Goal: Information Seeking & Learning: Learn about a topic

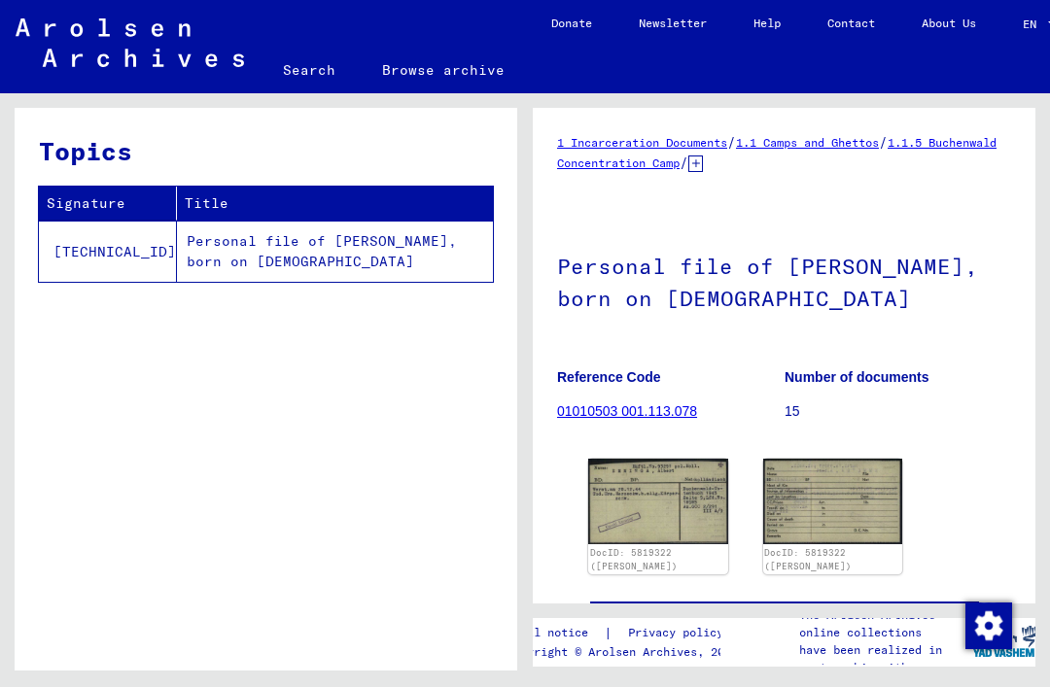
click at [650, 541] on img at bounding box center [658, 502] width 140 height 87
click at [670, 526] on img at bounding box center [658, 502] width 140 height 87
click at [690, 508] on img at bounding box center [658, 502] width 140 height 87
click at [723, 495] on img at bounding box center [658, 502] width 140 height 87
click at [686, 516] on img at bounding box center [658, 502] width 140 height 87
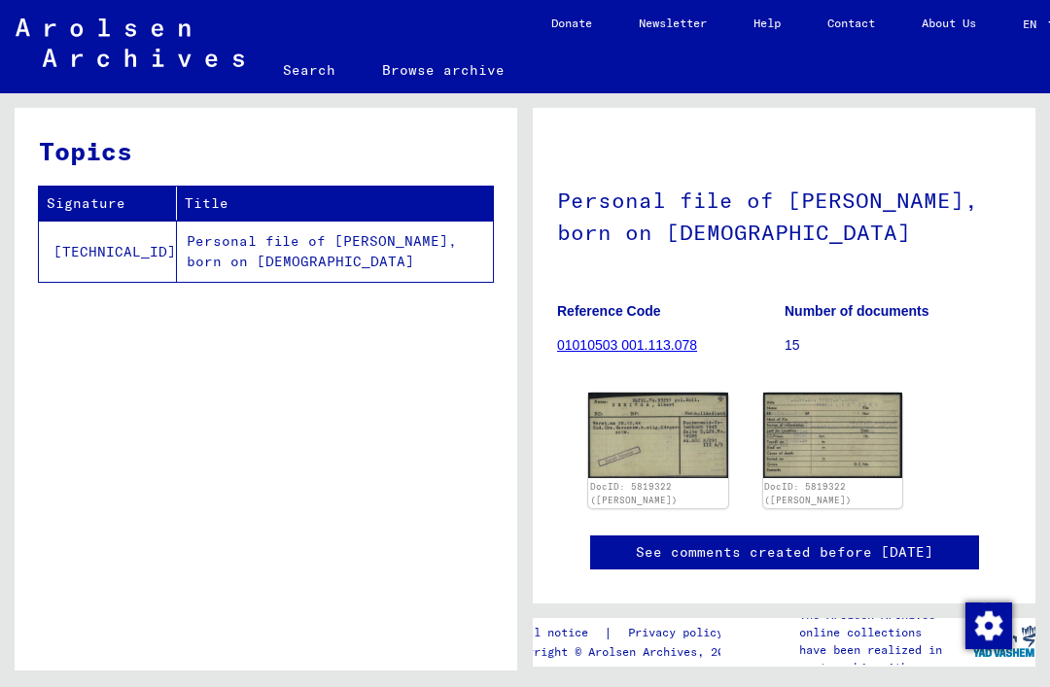
scroll to position [64, 0]
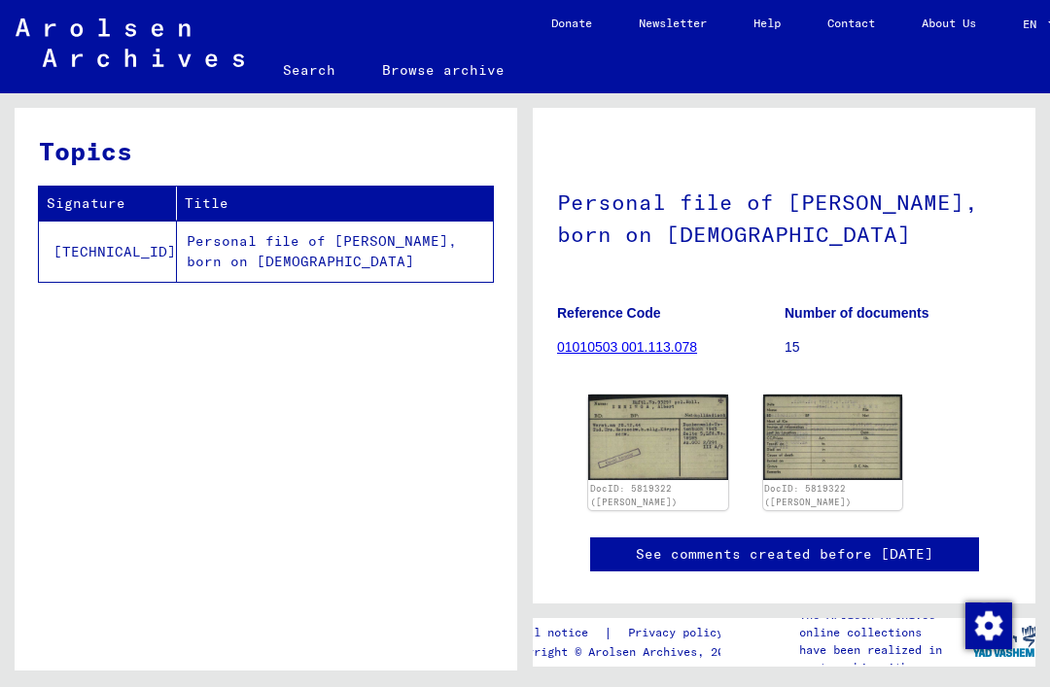
click at [702, 509] on div "DocID: 5819322 ([PERSON_NAME]) DocID: 5819322 ([PERSON_NAME])" at bounding box center [783, 452] width 407 height 131
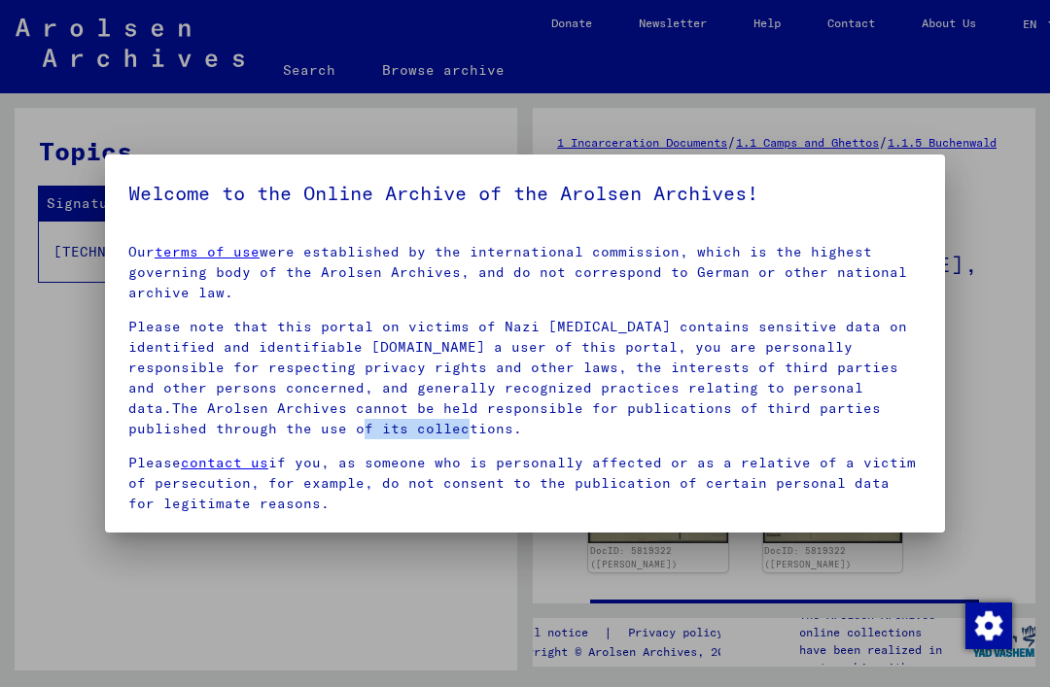
click at [979, 411] on div at bounding box center [525, 343] width 1050 height 687
click at [984, 422] on div at bounding box center [525, 343] width 1050 height 687
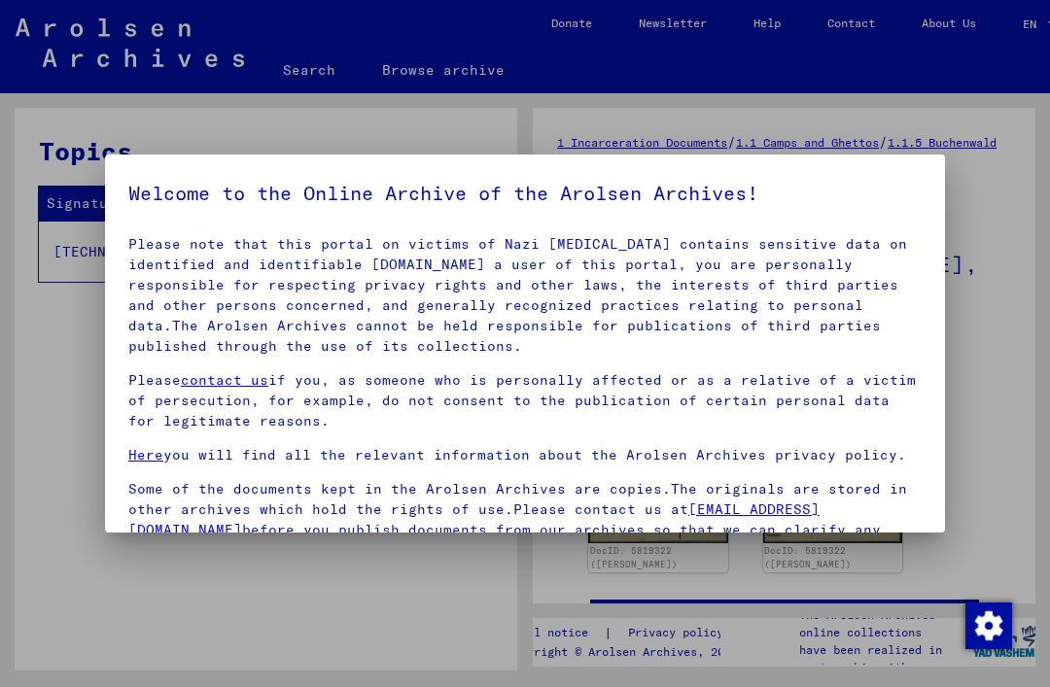
scroll to position [82, 0]
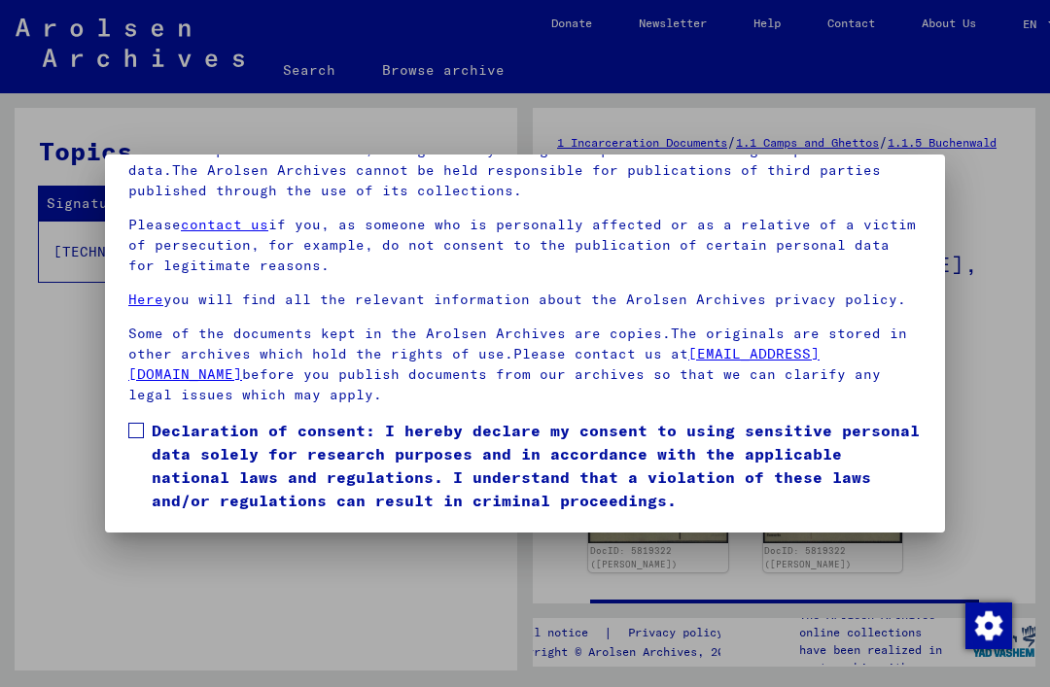
click at [188, 528] on button "I agree" at bounding box center [175, 540] width 94 height 37
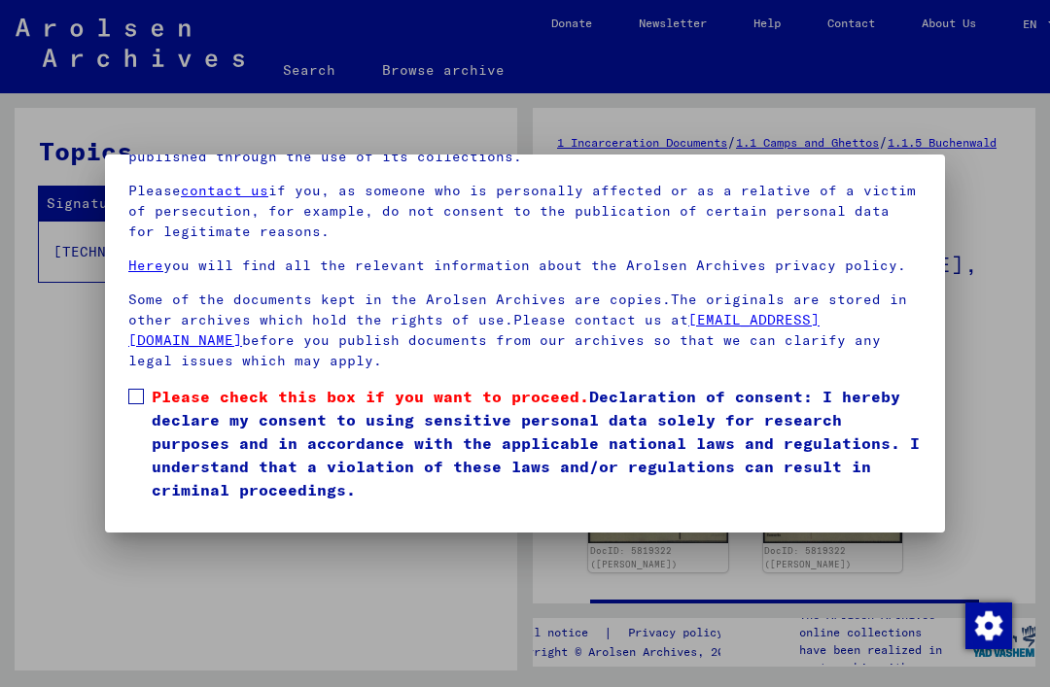
scroll to position [105, 0]
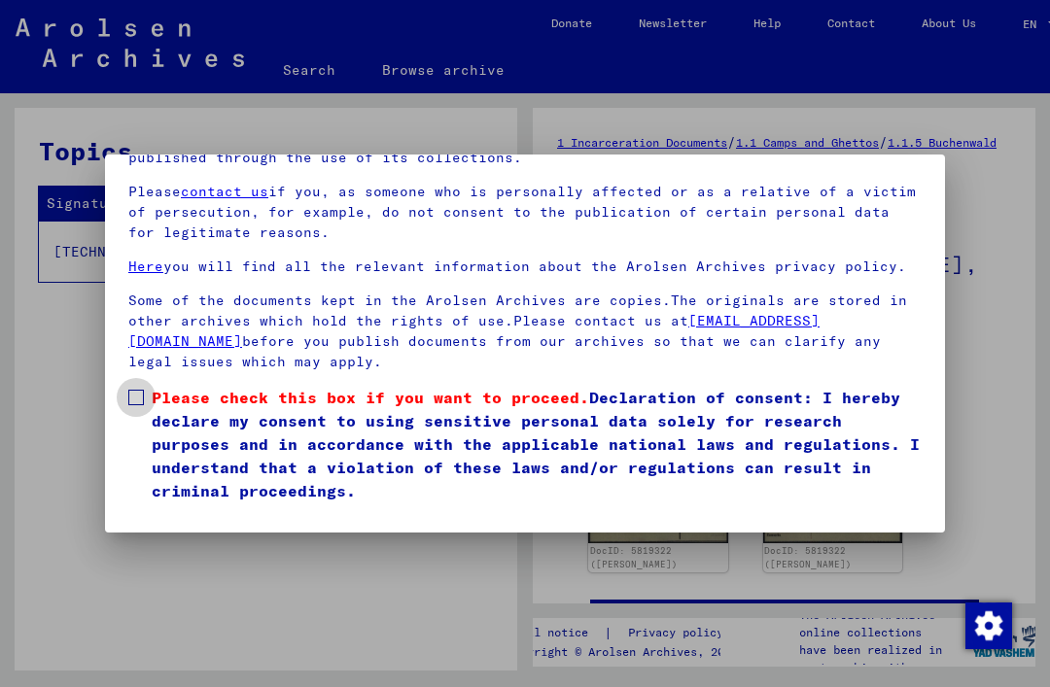
click at [139, 390] on span at bounding box center [136, 398] width 16 height 16
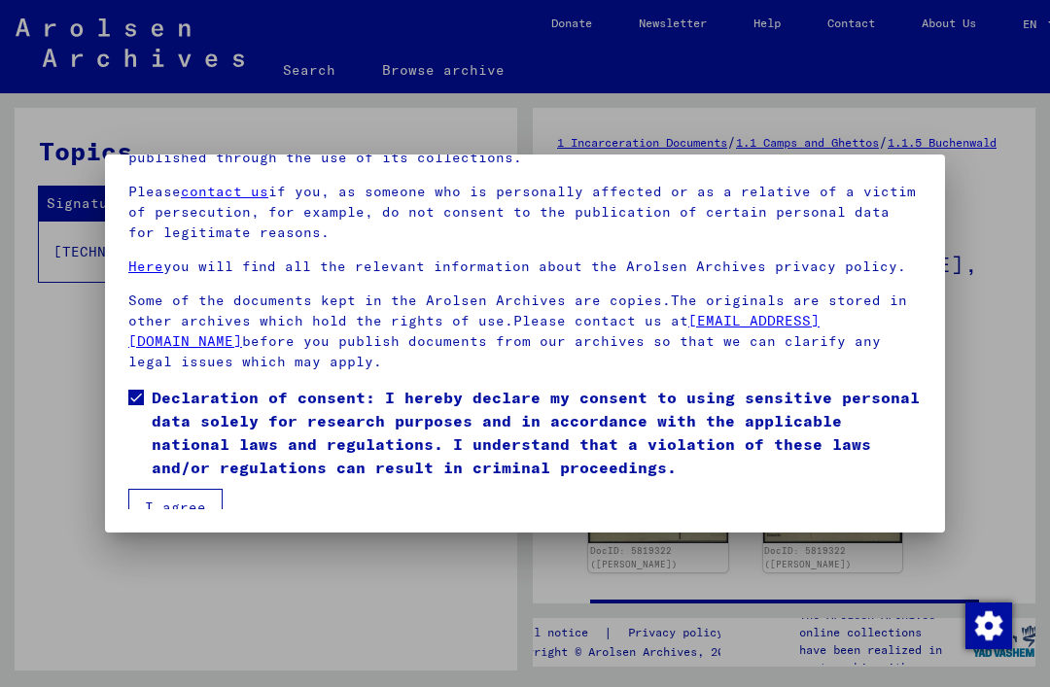
scroll to position [82, 0]
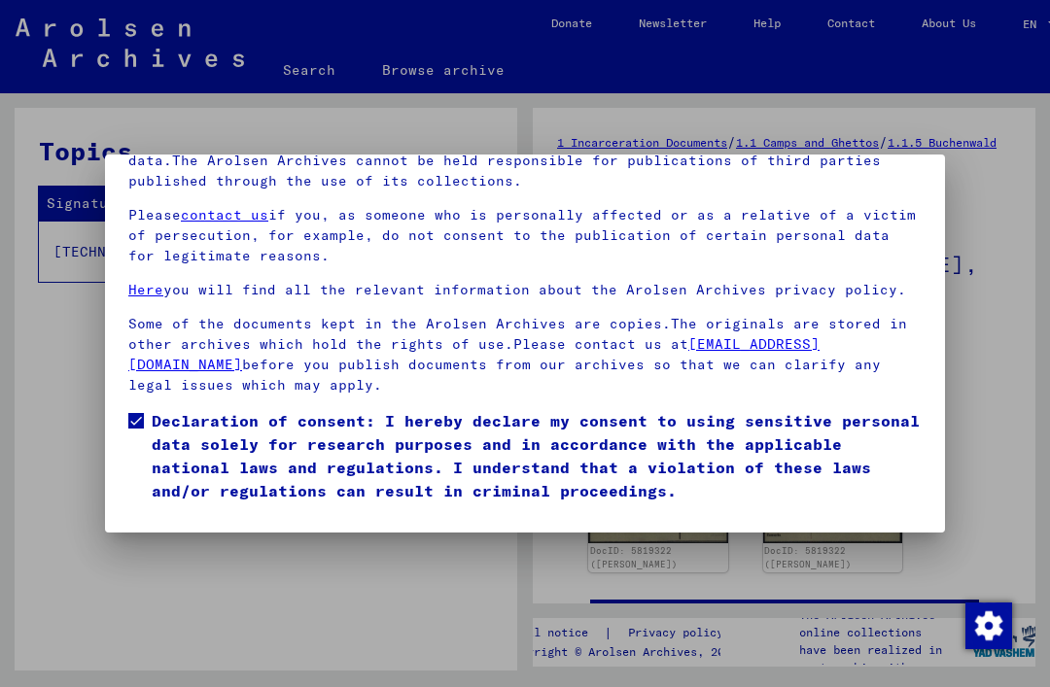
click at [194, 512] on button "I agree" at bounding box center [175, 530] width 94 height 37
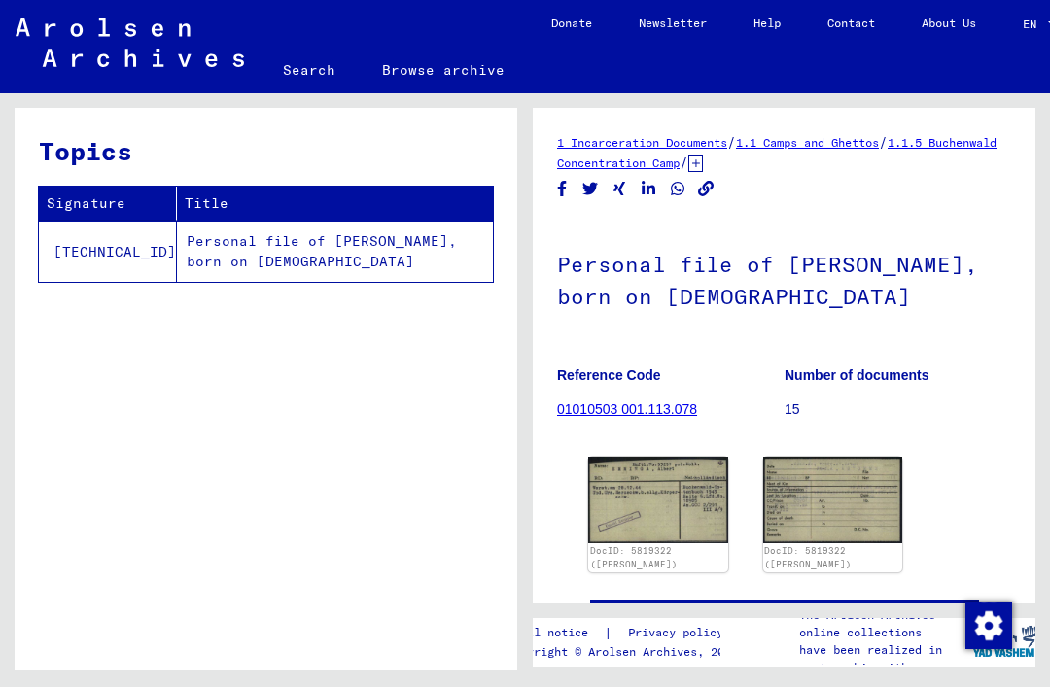
click at [667, 477] on img at bounding box center [658, 500] width 140 height 87
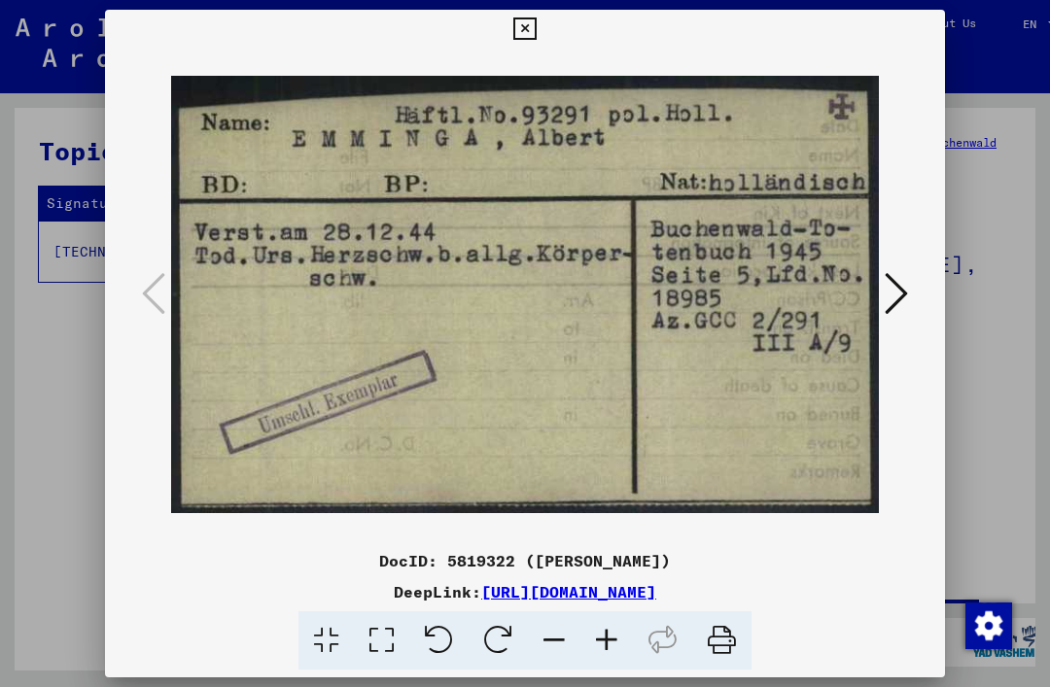
click at [902, 298] on icon at bounding box center [895, 293] width 23 height 47
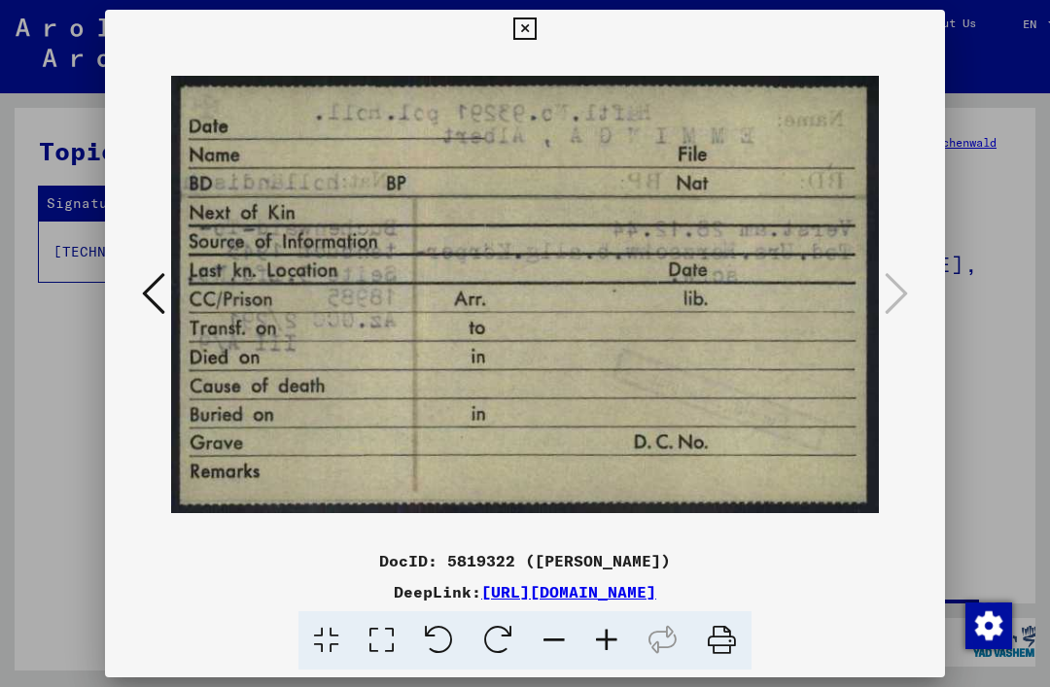
click at [916, 300] on div at bounding box center [525, 295] width 840 height 493
click at [878, 285] on img at bounding box center [525, 295] width 708 height 493
click at [536, 26] on icon at bounding box center [524, 28] width 22 height 23
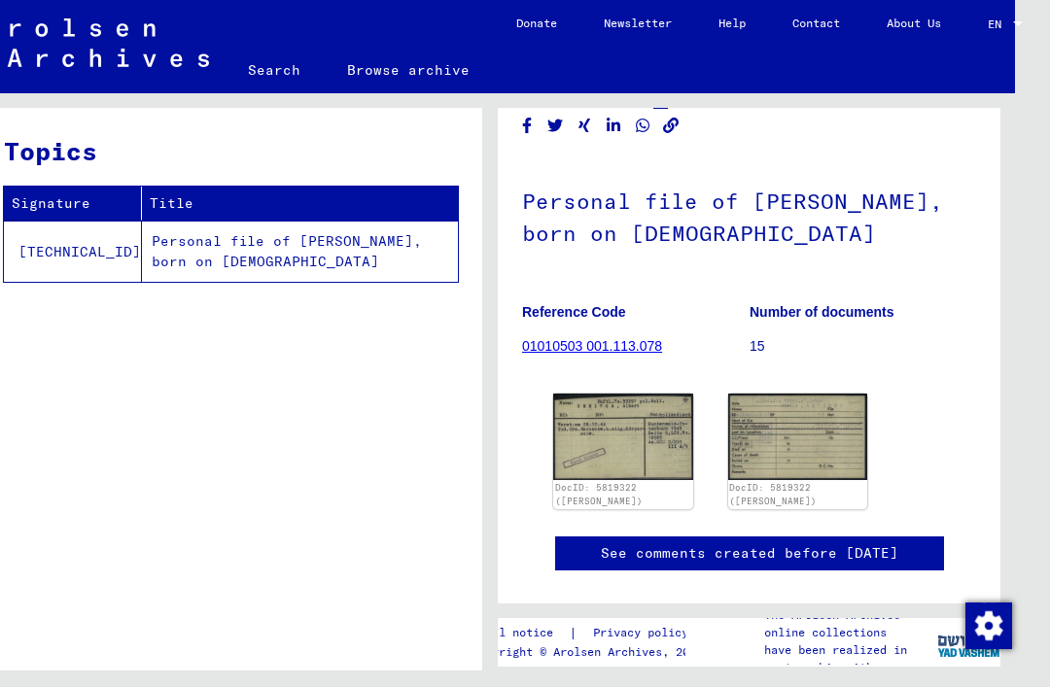
scroll to position [46, 44]
click at [609, 338] on link "01010503 001.113.078" at bounding box center [592, 346] width 140 height 16
click at [580, 338] on link "01010503 001.113.078" at bounding box center [592, 346] width 140 height 16
click at [604, 338] on link "01010503 001.113.078" at bounding box center [592, 346] width 140 height 16
click at [607, 338] on link "01010503 001.113.078" at bounding box center [592, 346] width 140 height 16
